Goal: Find contact information: Find contact information

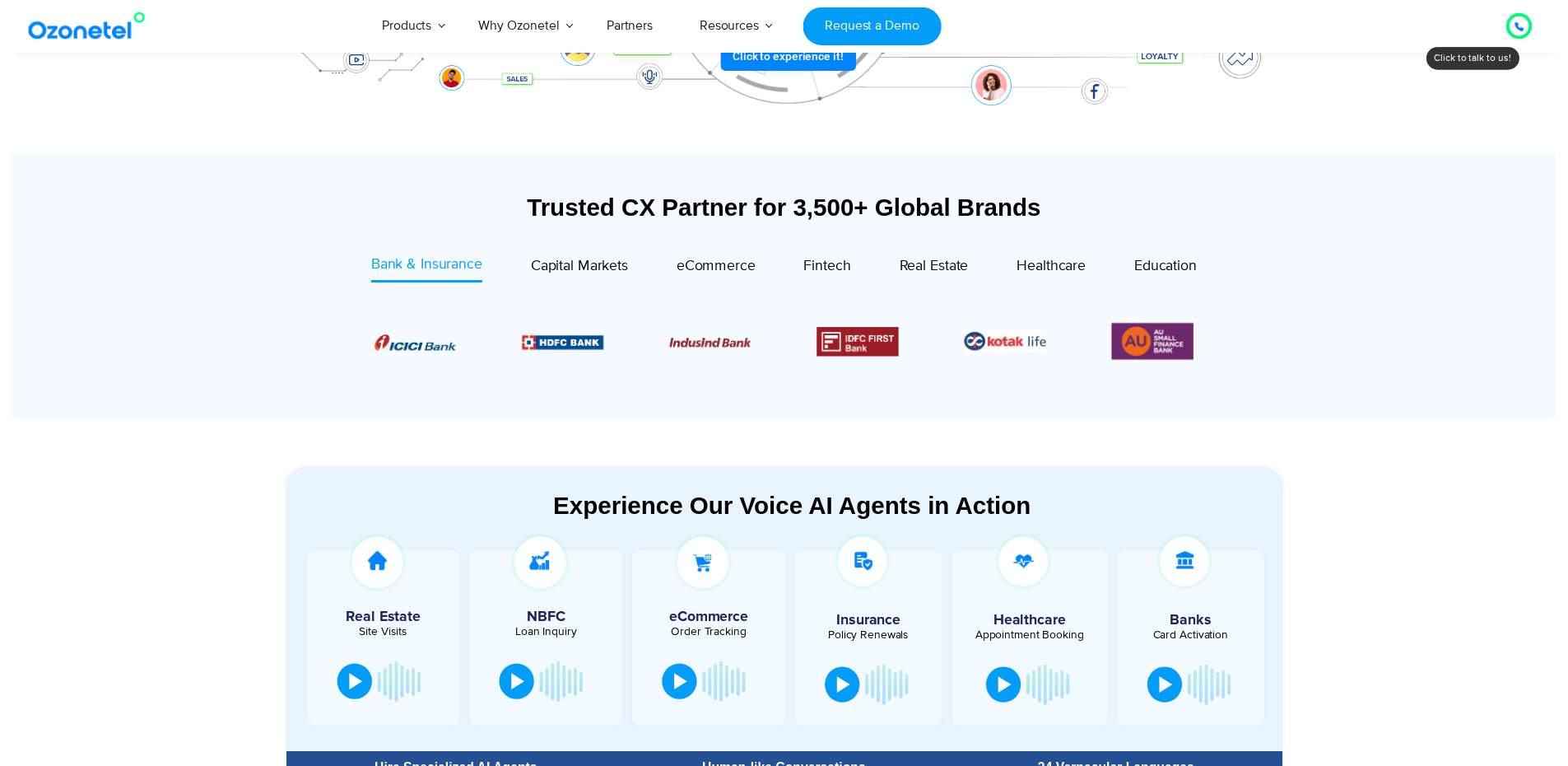
scroll to position [82, 0]
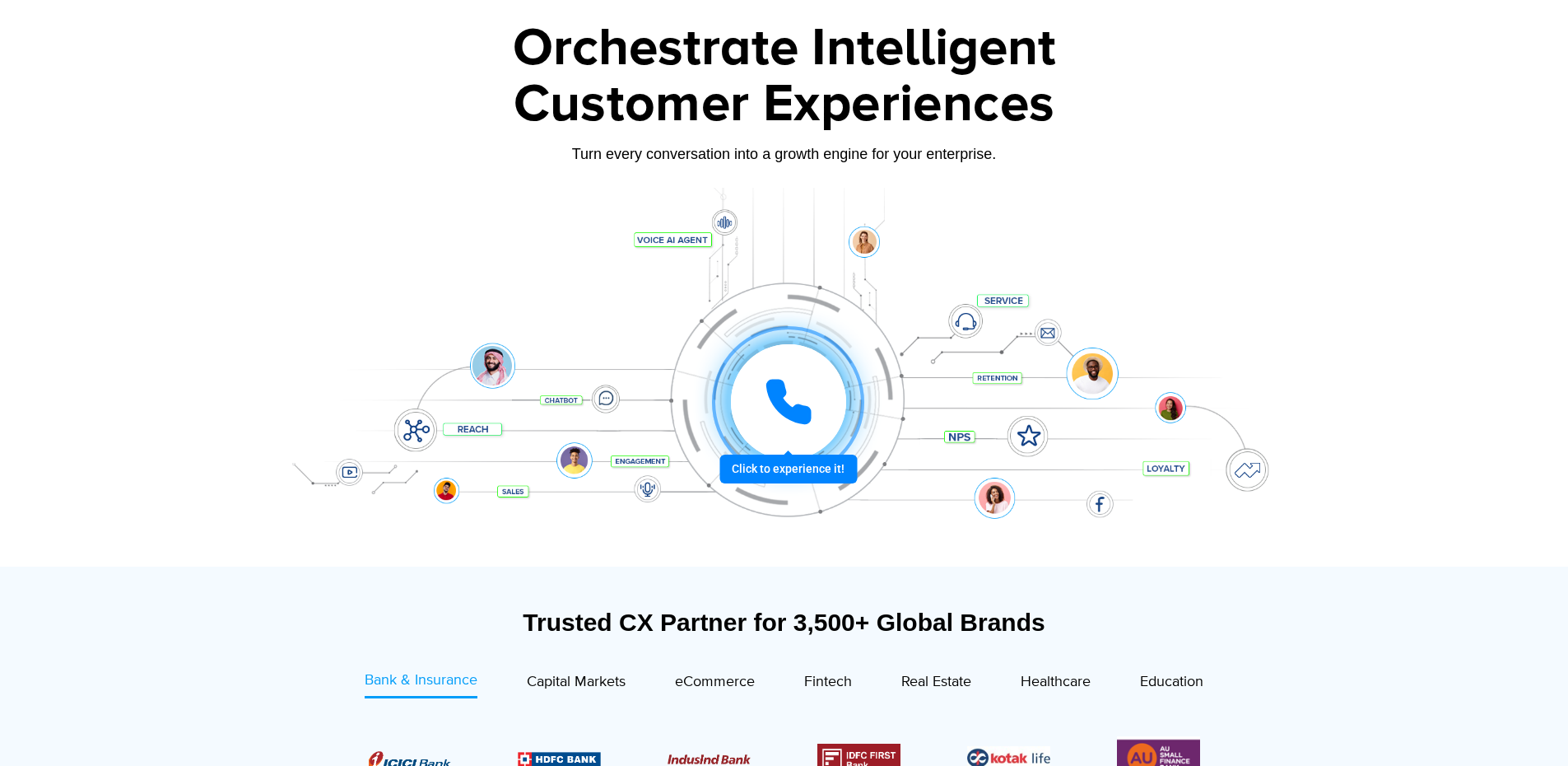
click at [788, 431] on div at bounding box center [788, 402] width 116 height 116
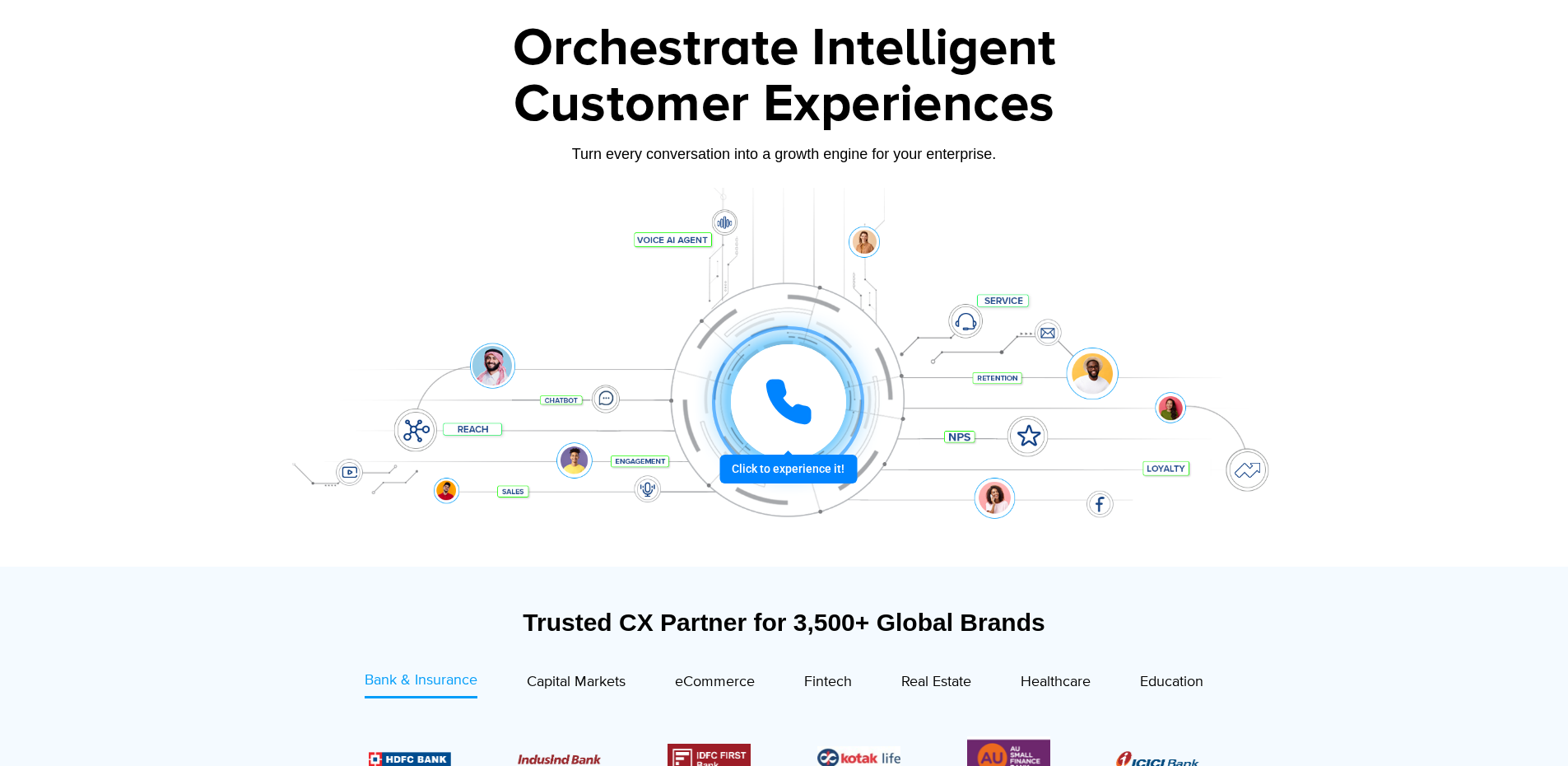
click at [788, 431] on div at bounding box center [788, 402] width 116 height 116
click at [804, 423] on icon at bounding box center [788, 402] width 42 height 42
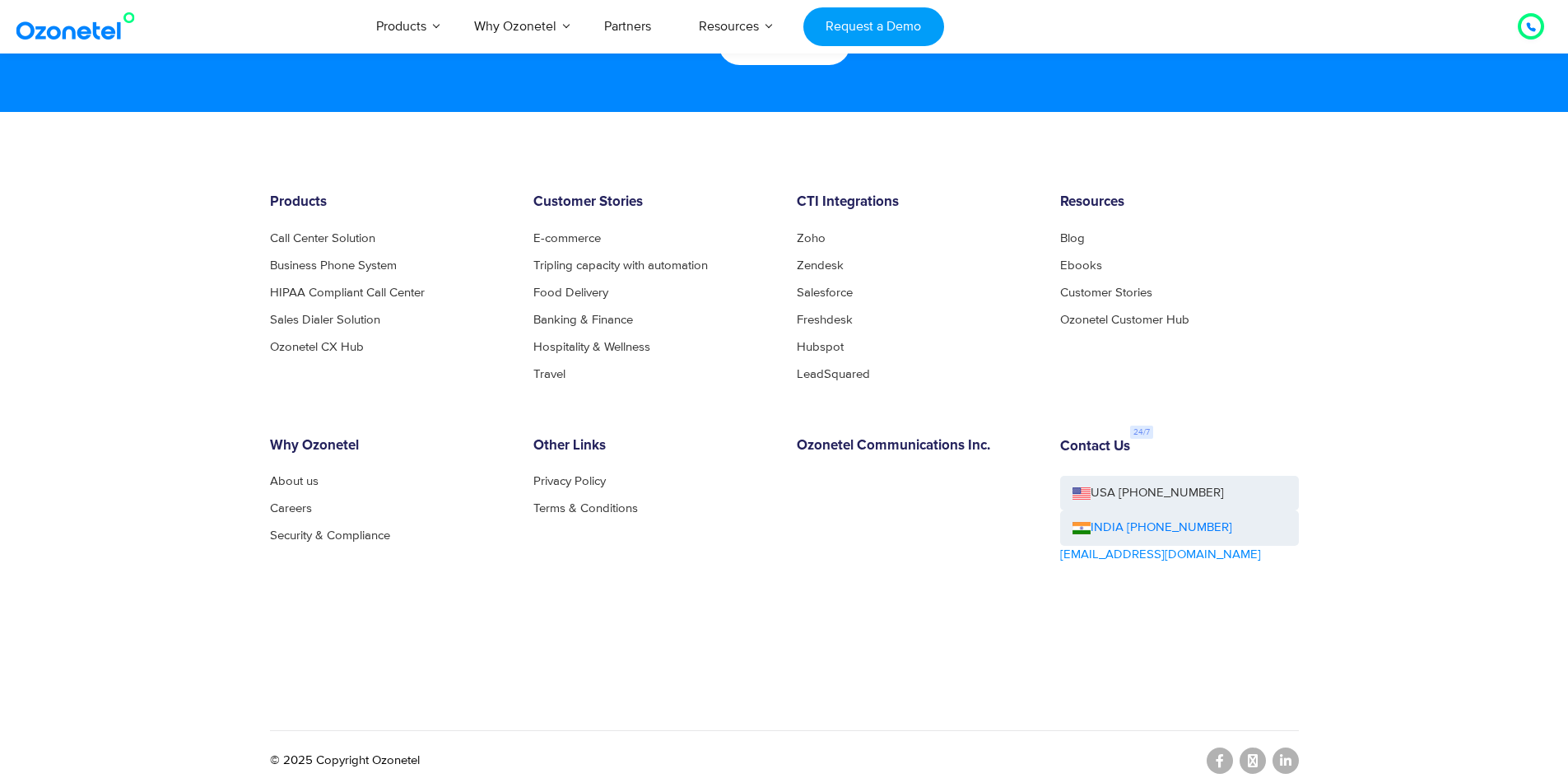
scroll to position [8902, 0]
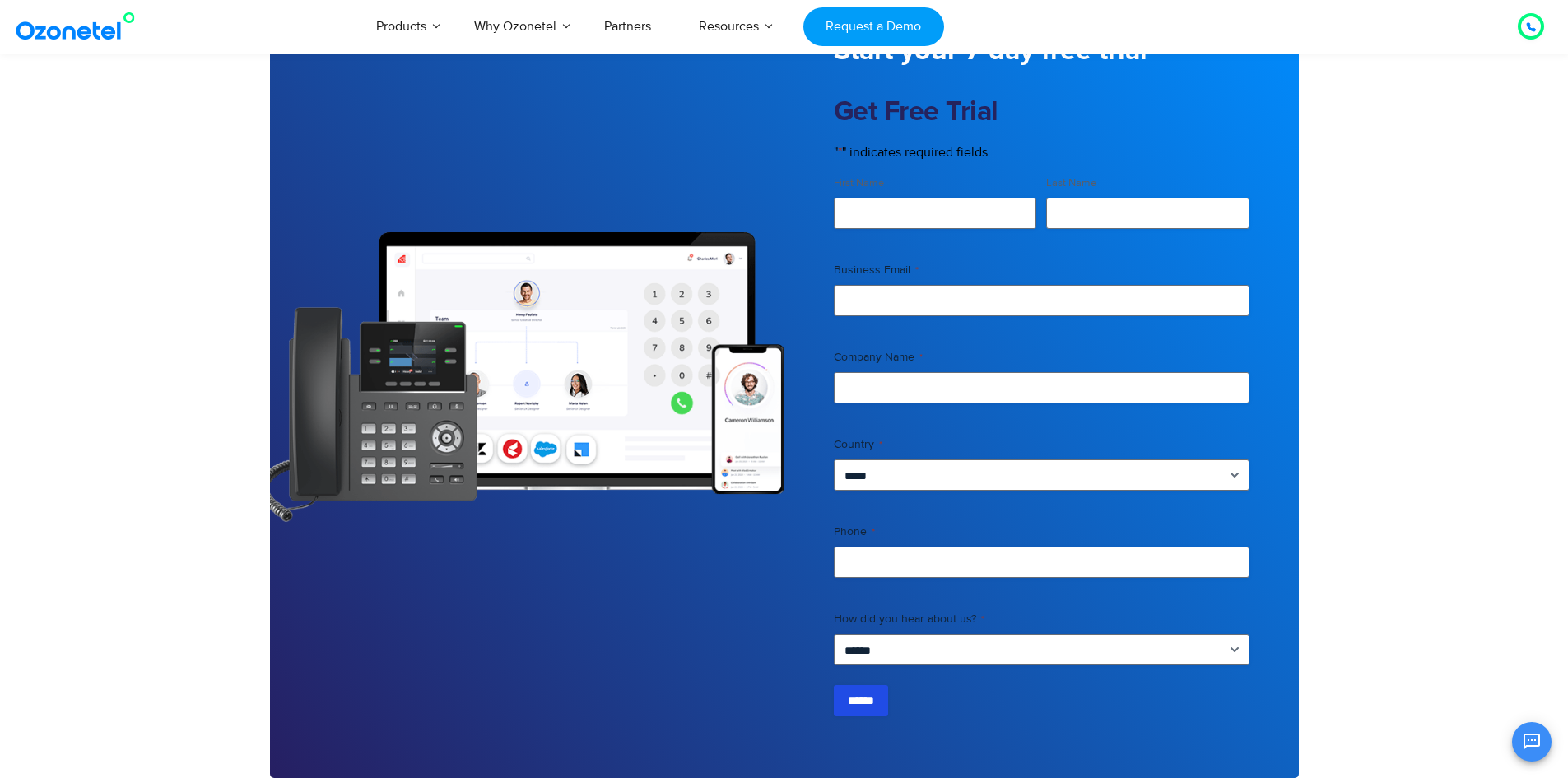
scroll to position [3870, 0]
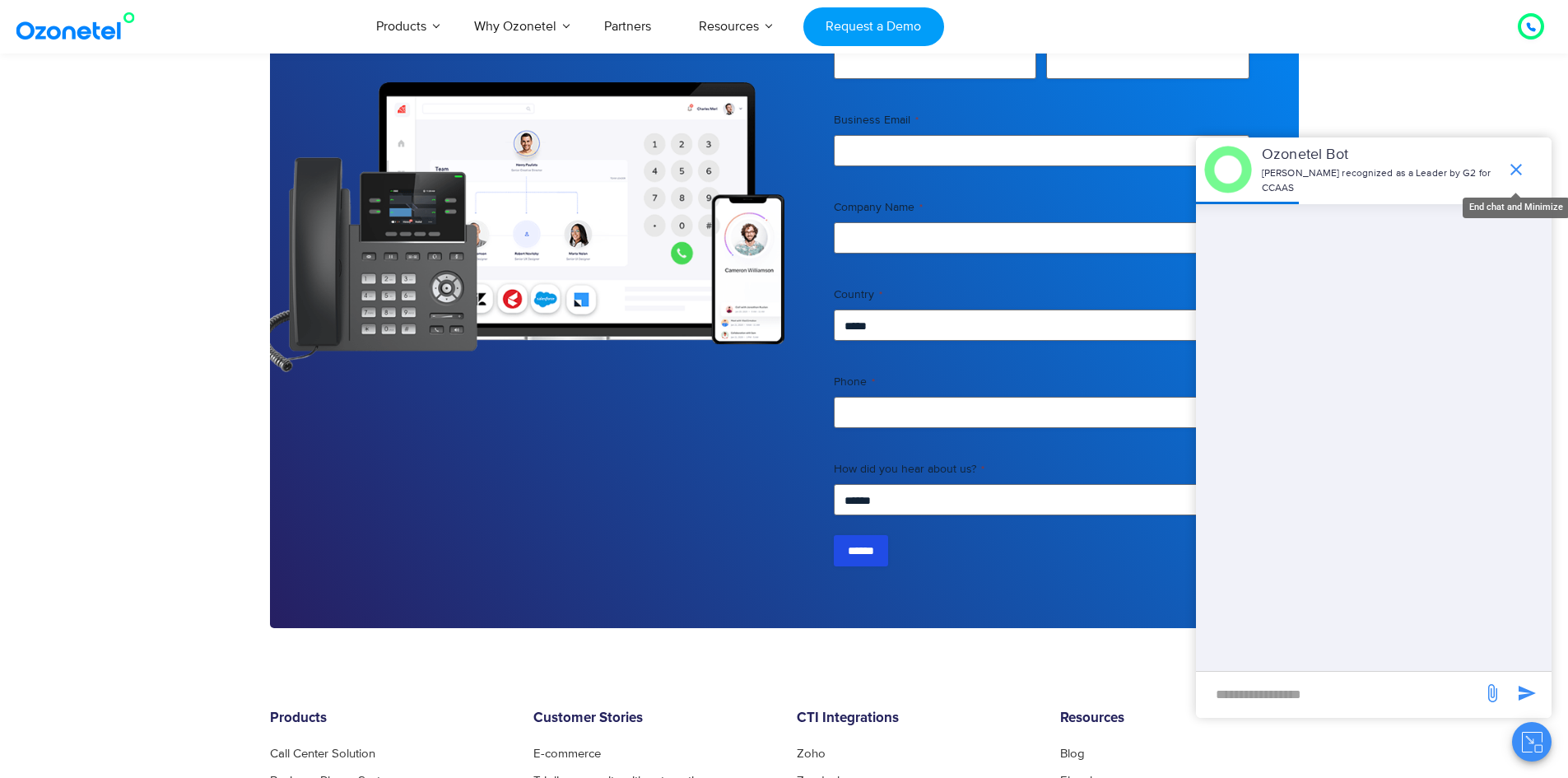
click at [1520, 176] on icon "end chat or minimize" at bounding box center [1515, 169] width 19 height 19
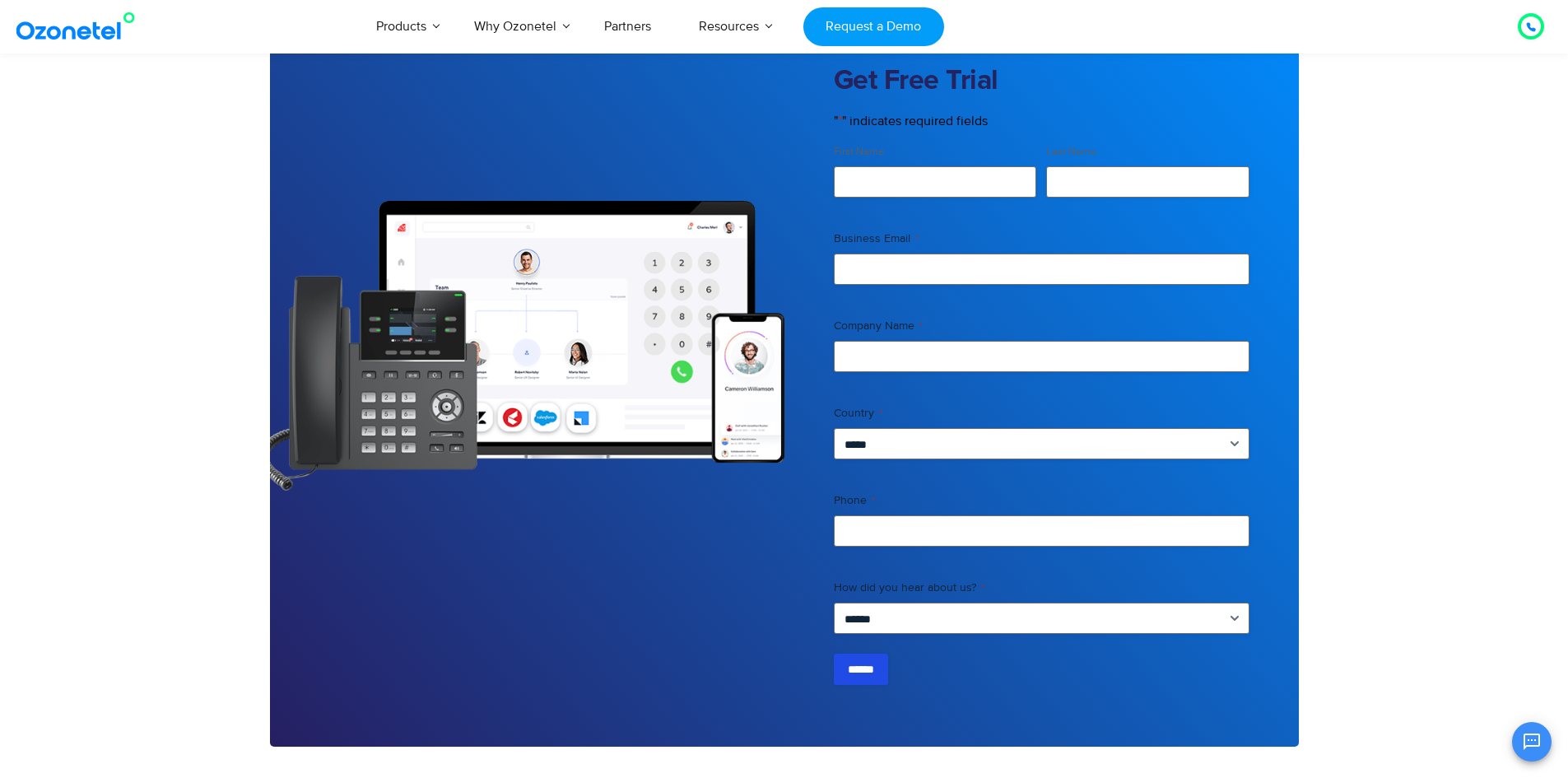
scroll to position [3540, 0]
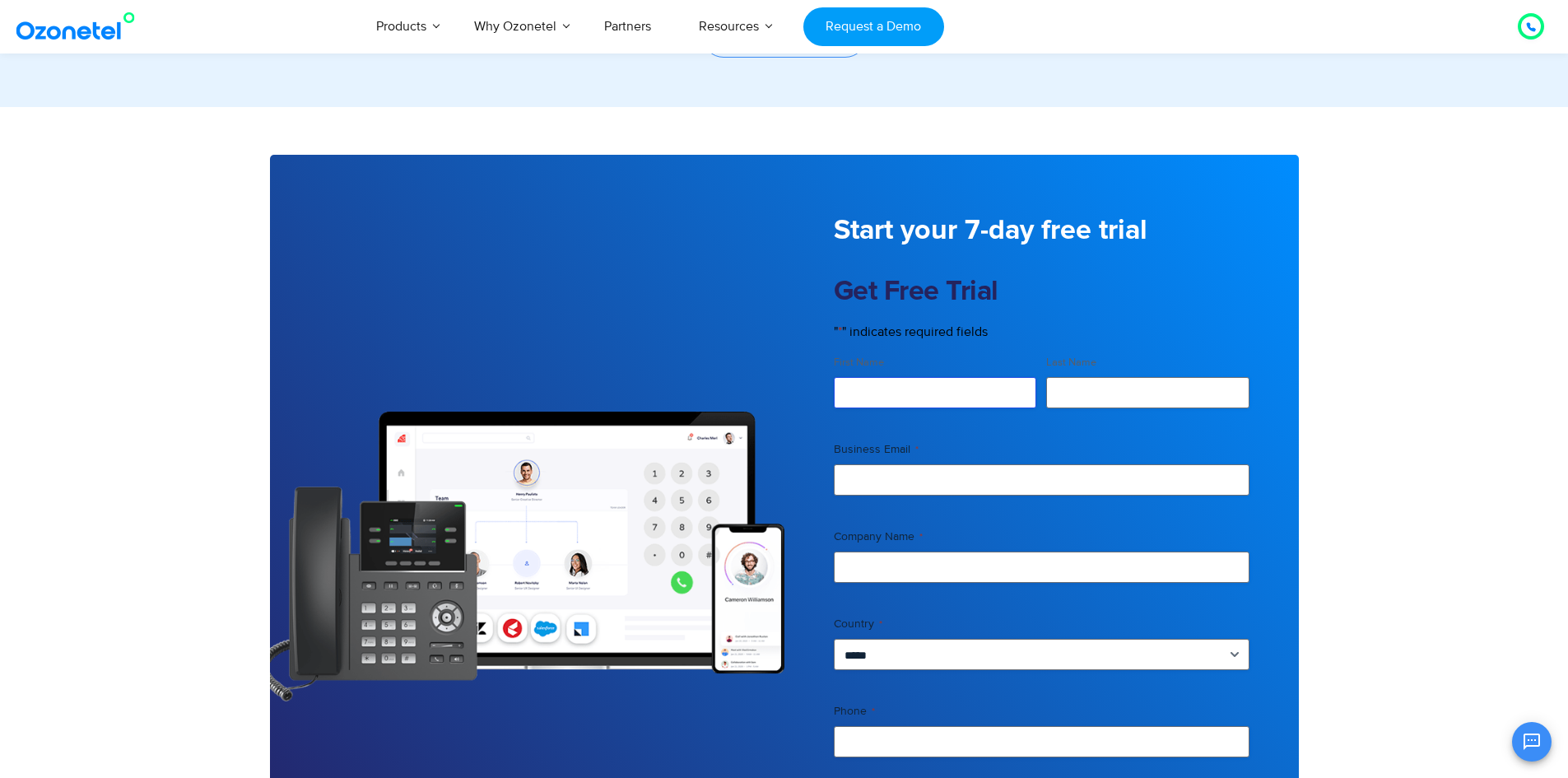
click at [878, 395] on input "First Name" at bounding box center [936, 393] width 203 height 31
type input "******"
type input "*"
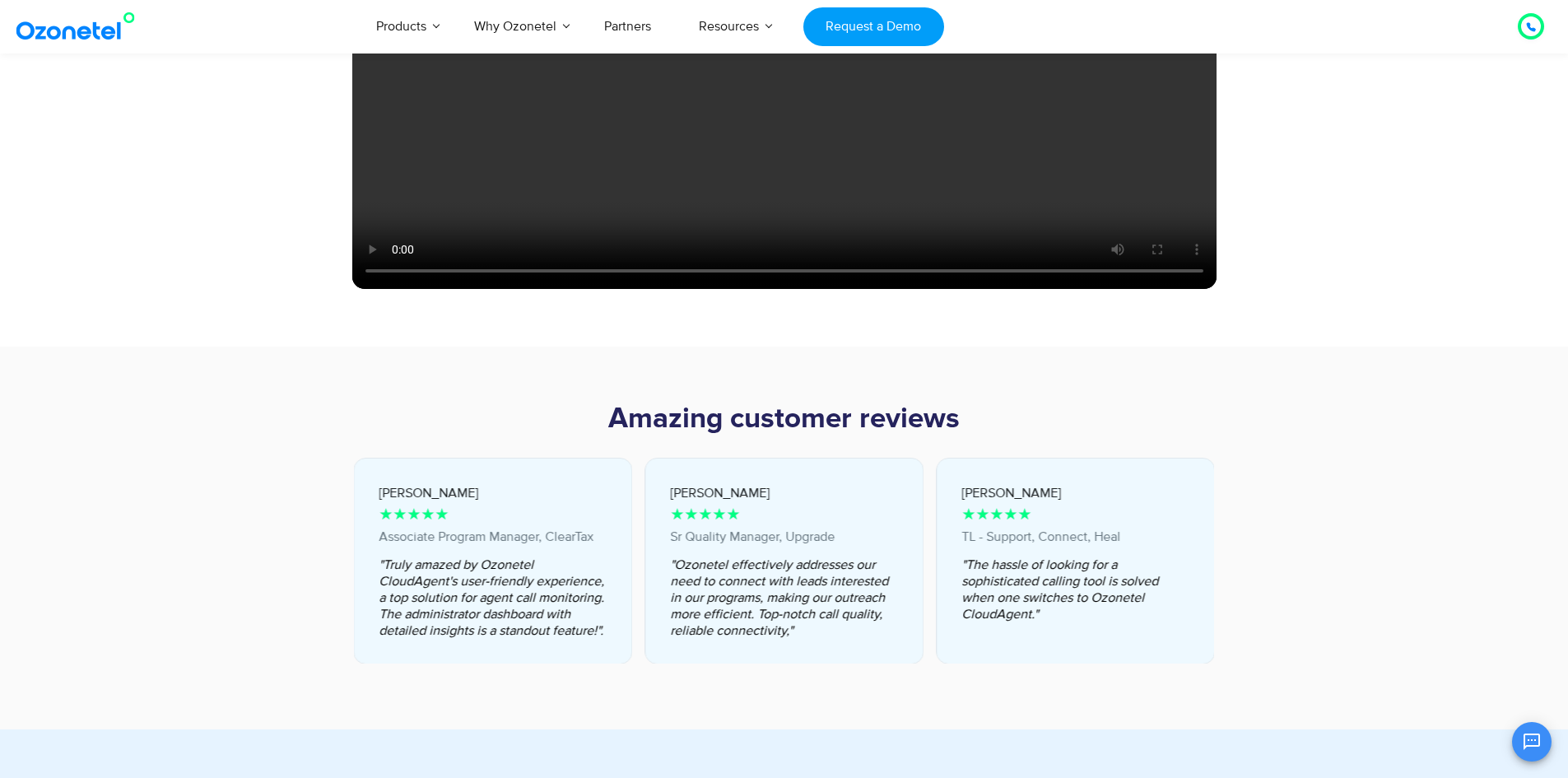
scroll to position [3081, 0]
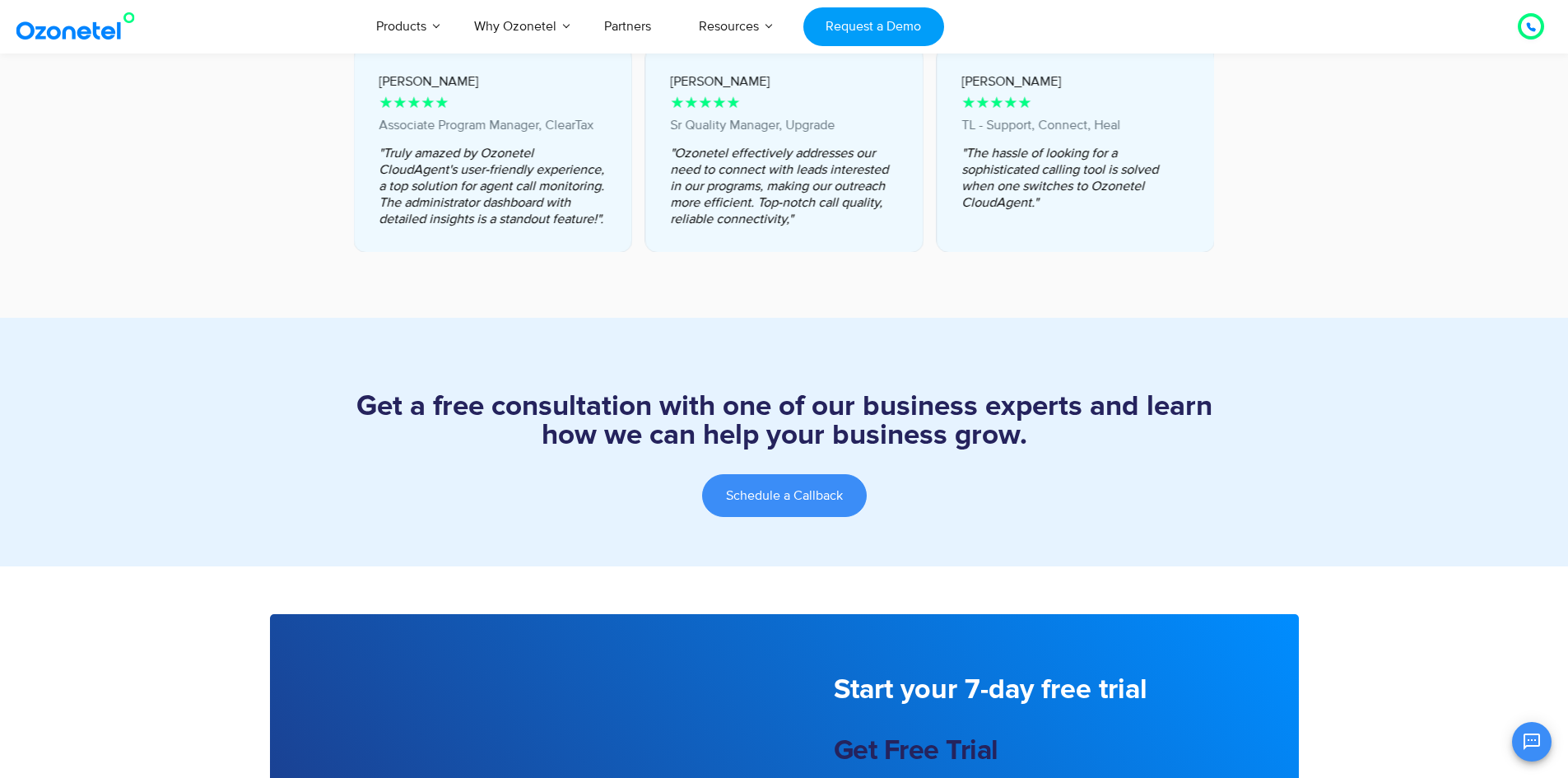
click at [777, 491] on span "Schedule a Callback" at bounding box center [784, 496] width 116 height 13
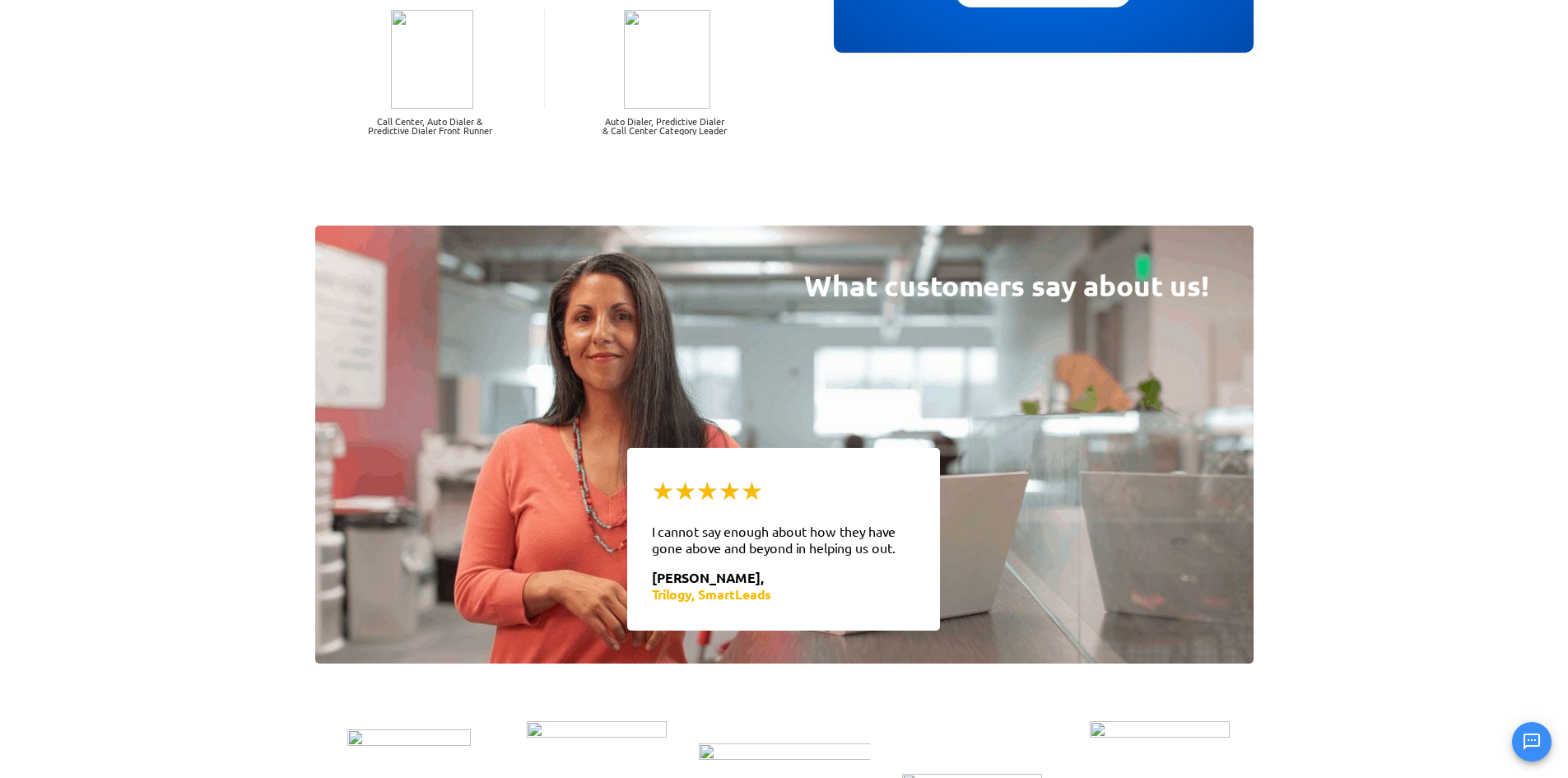
scroll to position [2523, 0]
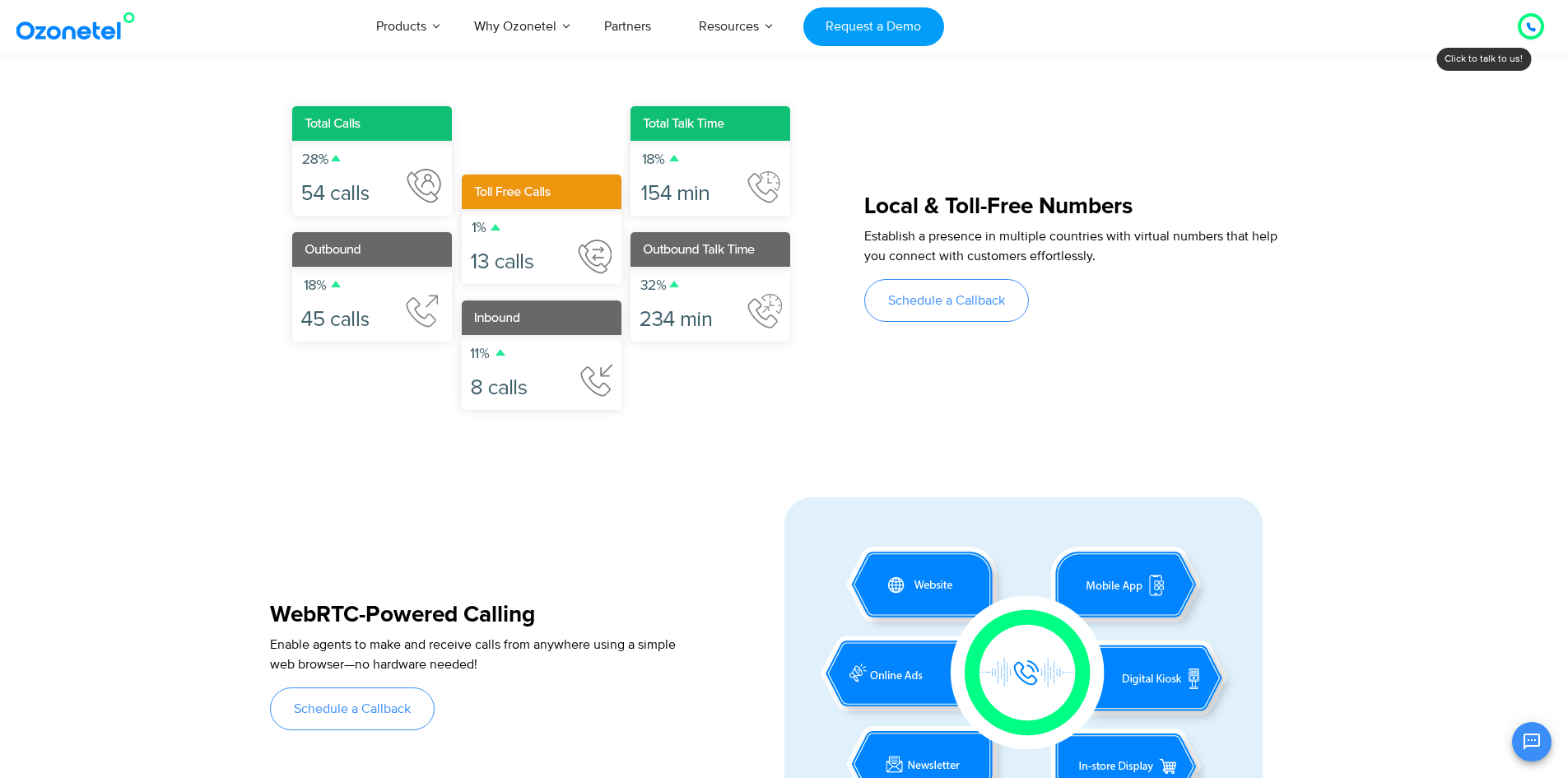
scroll to position [329, 0]
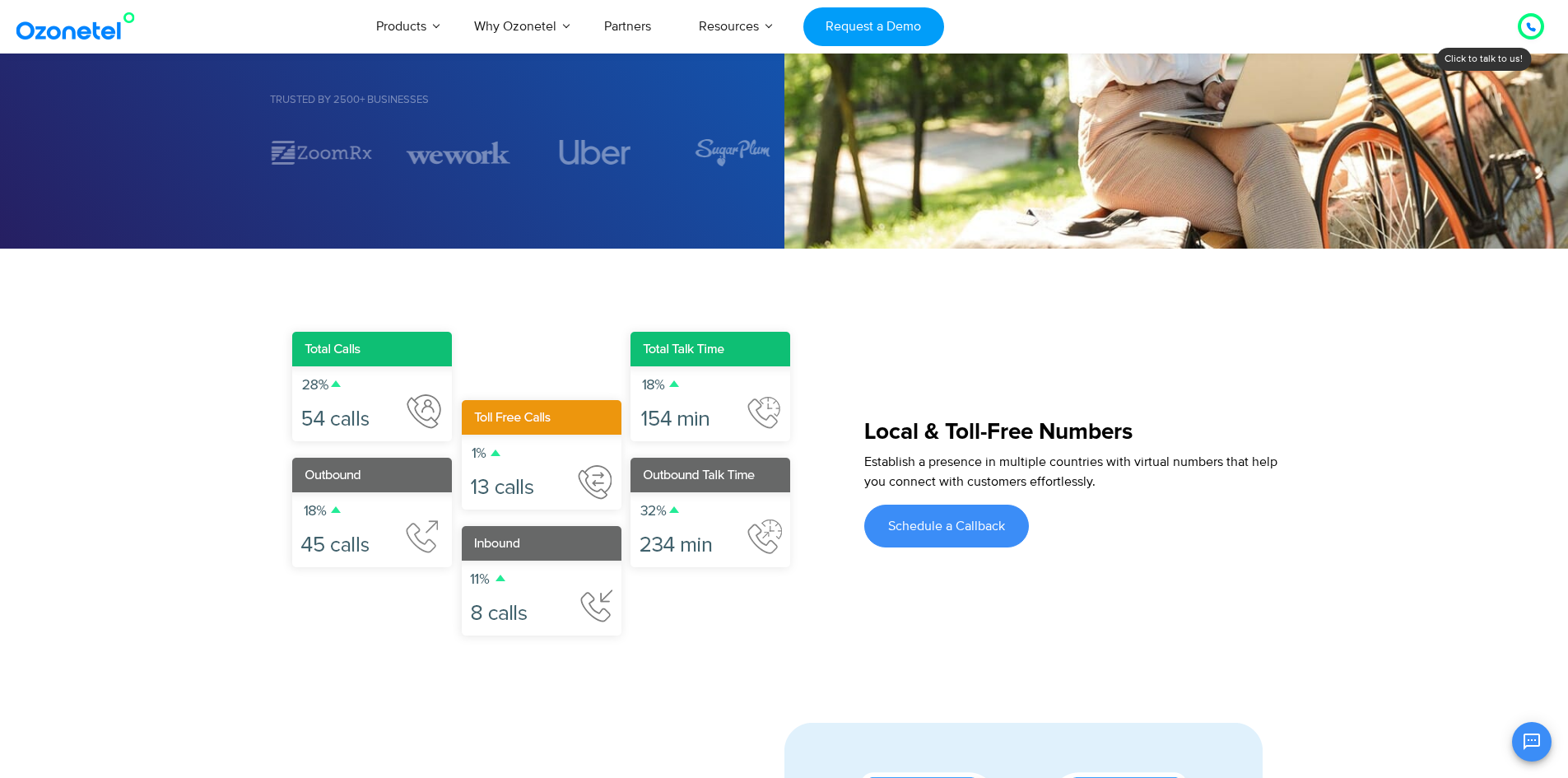
click at [951, 527] on span "Schedule a Callback" at bounding box center [946, 526] width 116 height 13
click at [954, 533] on span "Schedule a Callback" at bounding box center [946, 526] width 116 height 13
click at [951, 528] on span "Schedule a Callback" at bounding box center [946, 526] width 116 height 13
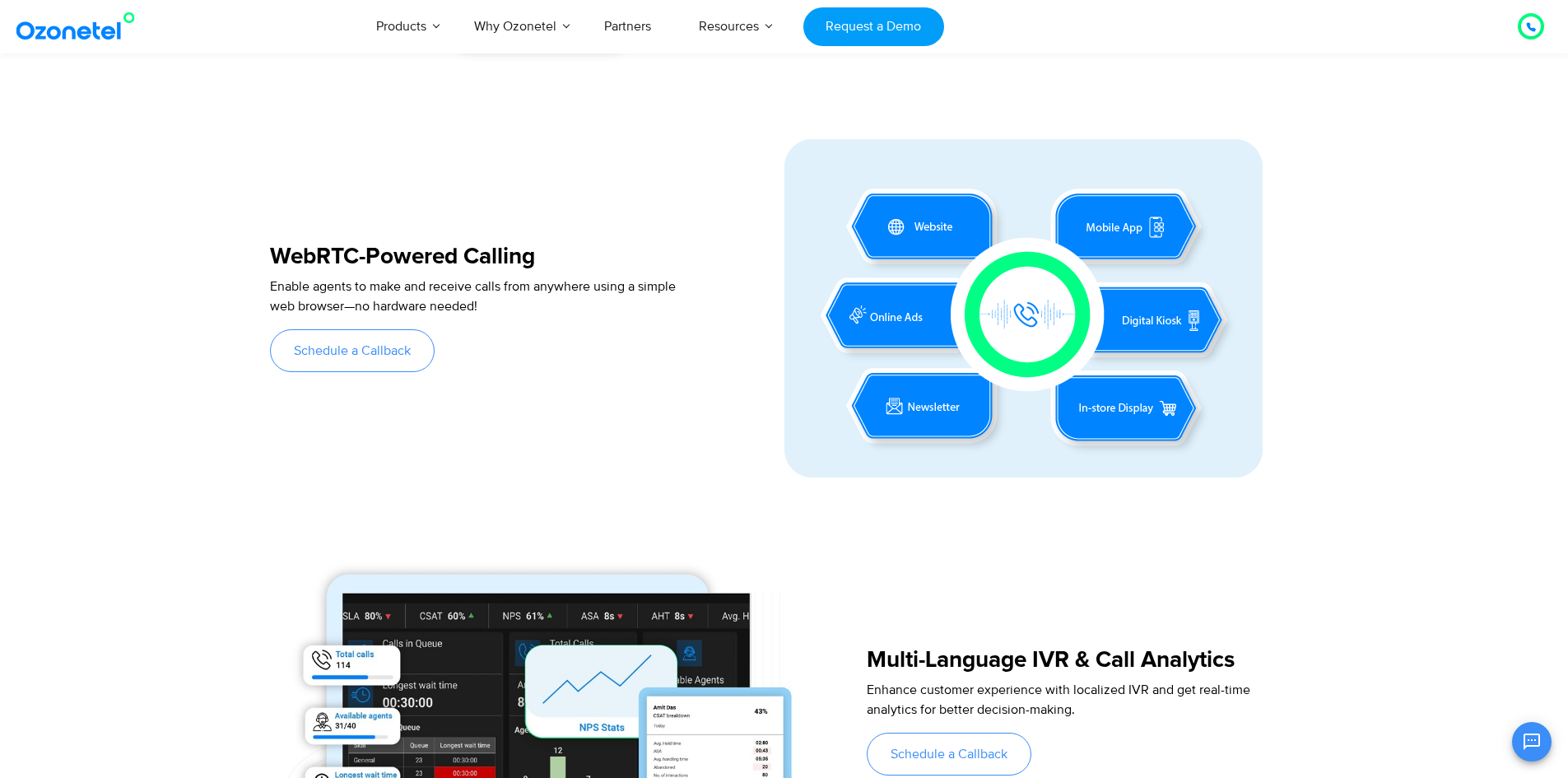
scroll to position [1235, 0]
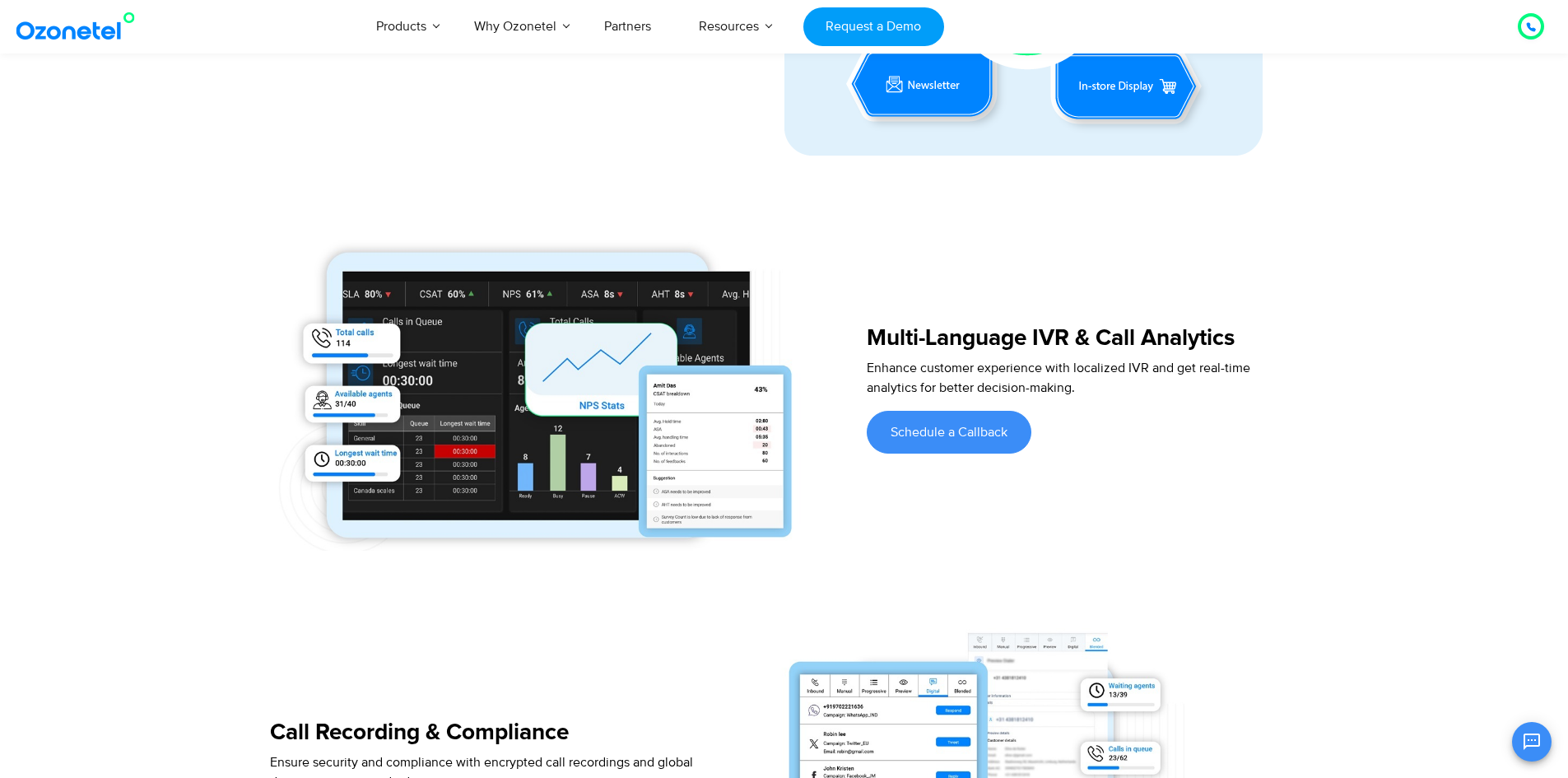
click at [921, 435] on span "Schedule a Callback" at bounding box center [949, 432] width 116 height 13
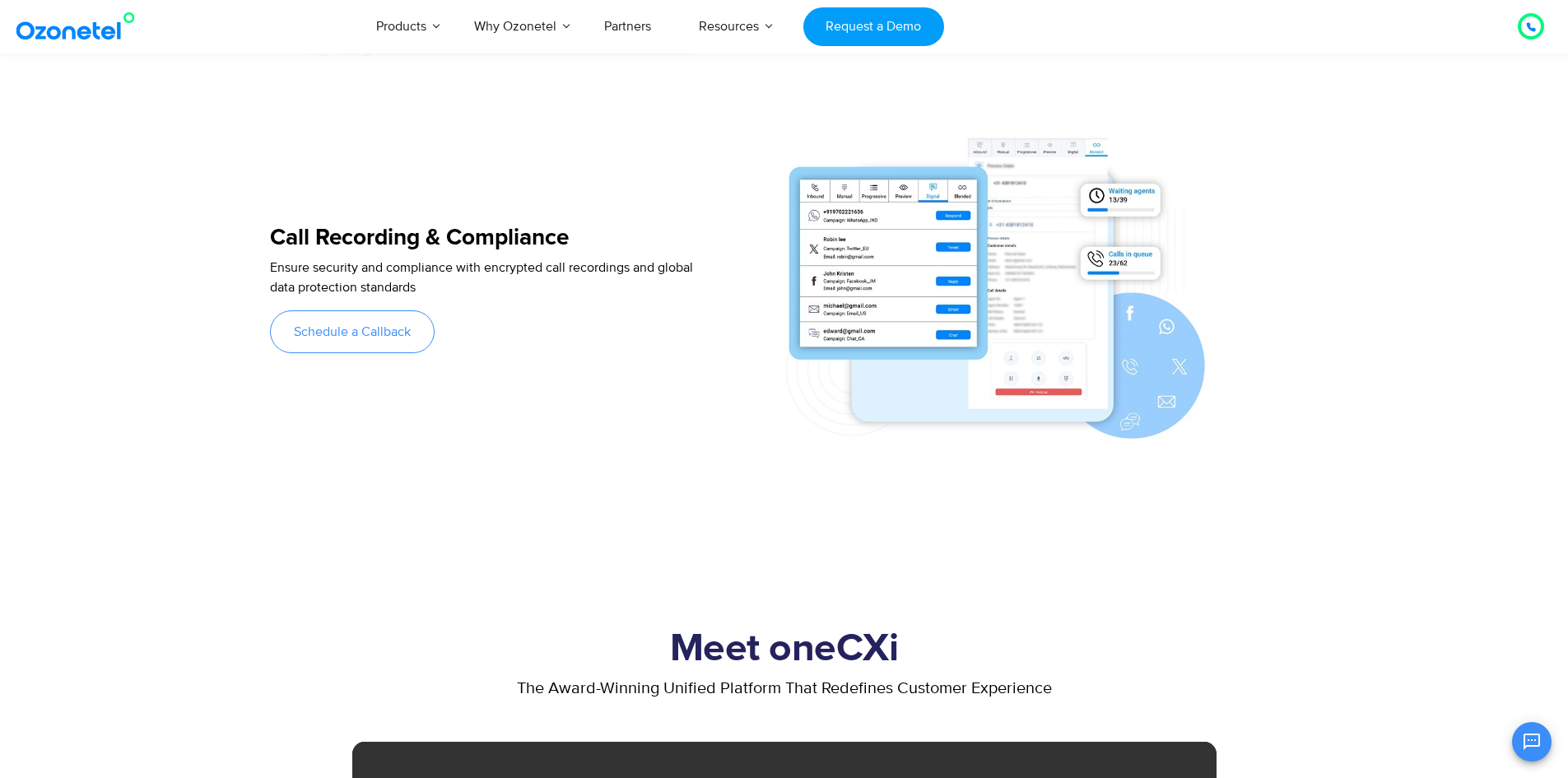
scroll to position [1729, 0]
click at [329, 323] on link "Schedule a Callback" at bounding box center [352, 332] width 165 height 43
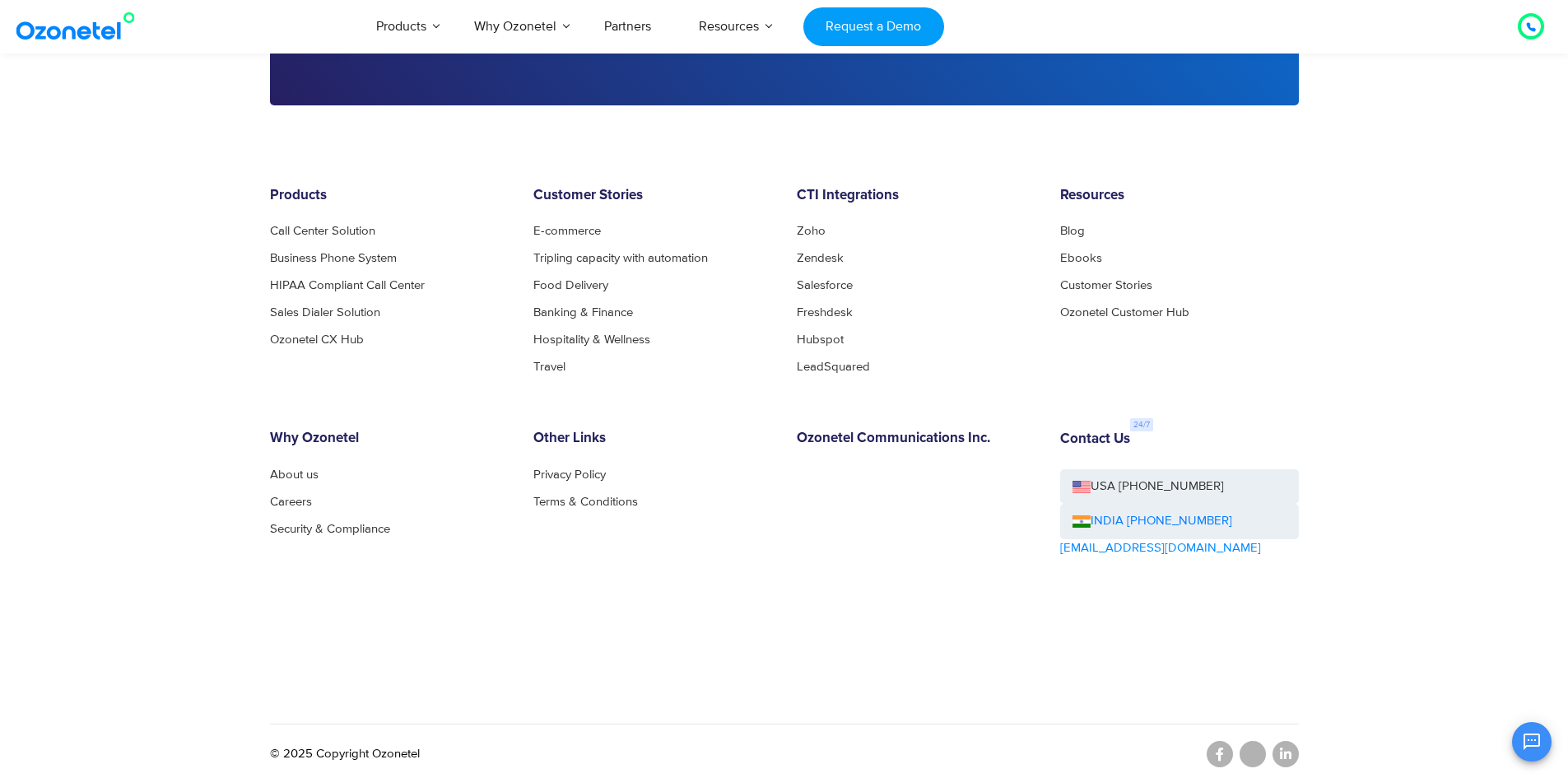
scroll to position [4399, 0]
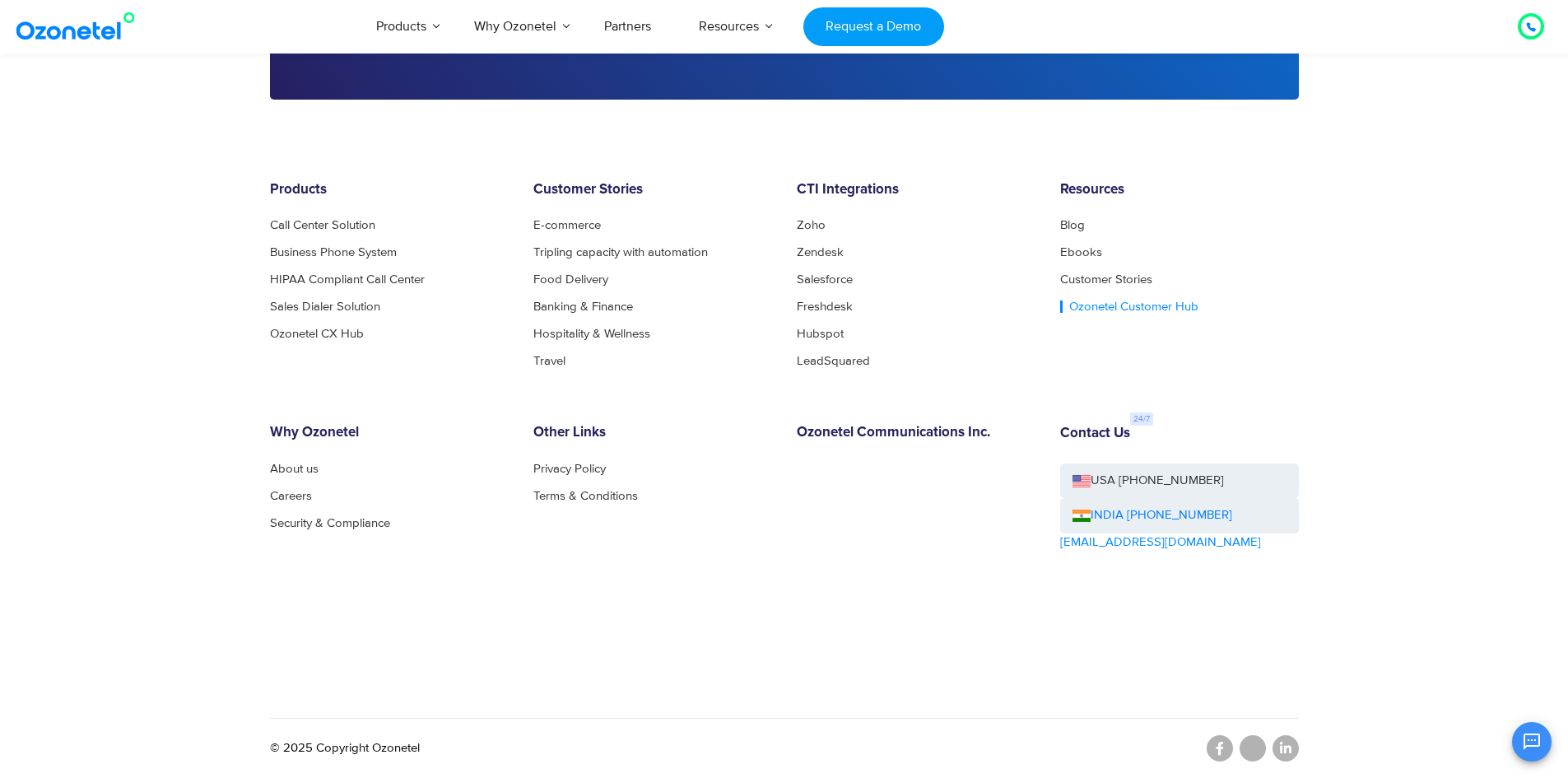
click at [1112, 310] on link "Ozonetel Customer Hub" at bounding box center [1129, 306] width 139 height 12
drag, startPoint x: 1173, startPoint y: 546, endPoint x: 1059, endPoint y: 543, distance: 114.0
click at [1059, 543] on div "Contact Us USA [PHONE_NUMBER] INDIA [PHONE_NUMBER] [EMAIL_ADDRESS][DOMAIN_NAME]" at bounding box center [1179, 534] width 263 height 219
copy link "[EMAIL_ADDRESS][DOMAIN_NAME]"
